Goal: Go to known website: Go to known website

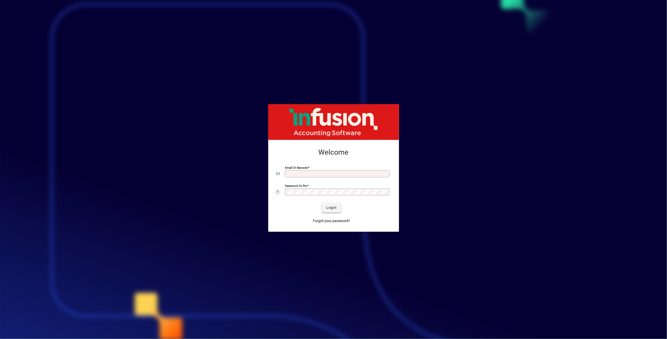
type input "**********"
click at [332, 210] on span "Login" at bounding box center [331, 207] width 10 height 5
